Goal: Information Seeking & Learning: Understand process/instructions

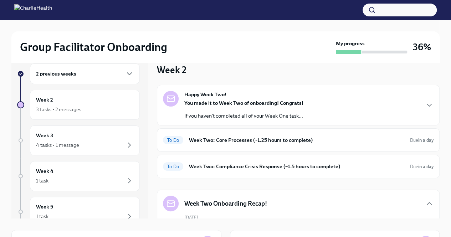
scroll to position [11, 0]
click at [253, 166] on h6 "Week Two: Compliance Crisis Response (~1.5 hours to complete)" at bounding box center [297, 166] width 216 height 8
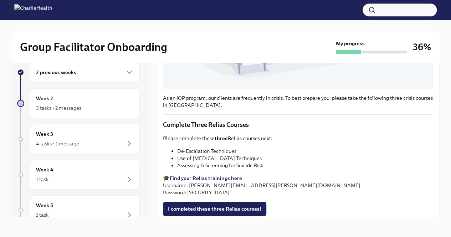
scroll to position [219, 0]
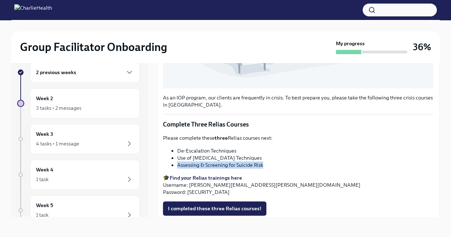
drag, startPoint x: 266, startPoint y: 164, endPoint x: 174, endPoint y: 162, distance: 92.1
click at [174, 162] on ul "De-Escalation Techniques Use of [MEDICAL_DATA] Techniques Assessing & Screening…" at bounding box center [298, 157] width 271 height 21
copy li "Assessing & Screening for Suicide Risk"
click at [214, 176] on strong "Find your Relias trainings here" at bounding box center [206, 178] width 72 height 6
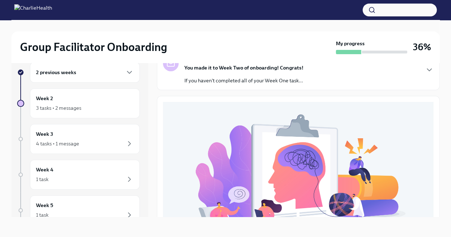
scroll to position [0, 0]
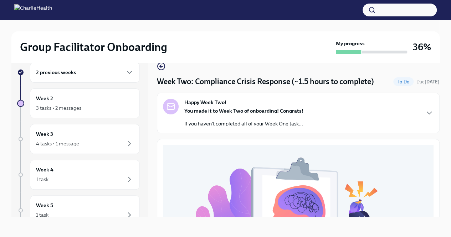
click at [293, 118] on div "You made it to Week Two of onboarding! Congrats! If you haven't completed all o…" at bounding box center [243, 117] width 119 height 20
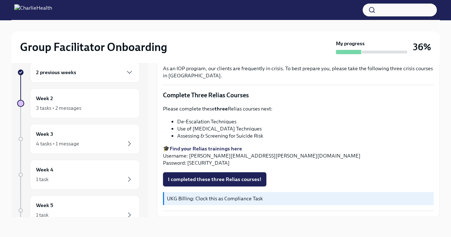
scroll to position [471, 0]
click at [98, 101] on div "Week 2 3 tasks • 2 messages" at bounding box center [85, 104] width 98 height 18
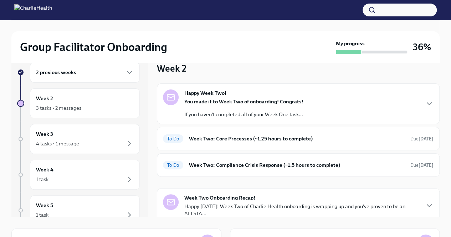
click at [287, 97] on div "Happy Week Two! You made it to Week Two of onboarding! Congrats! If you haven't…" at bounding box center [243, 104] width 119 height 29
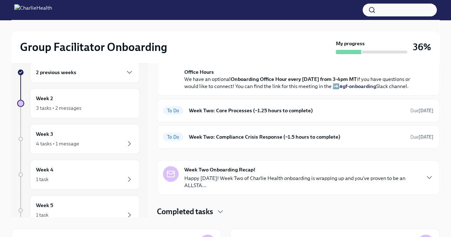
scroll to position [41, 0]
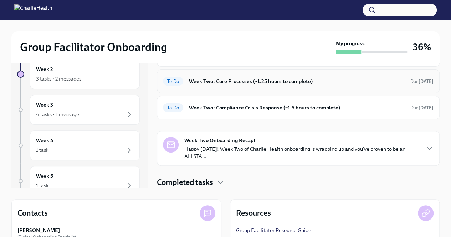
click at [264, 81] on h6 "Week Two: Core Processes (~1.25 hours to complete)" at bounding box center [297, 81] width 216 height 8
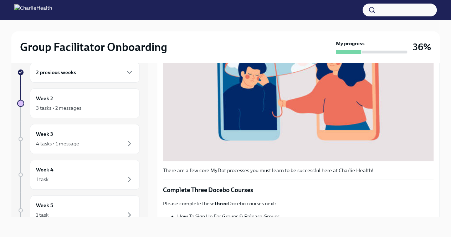
scroll to position [270, 0]
